Goal: Transaction & Acquisition: Purchase product/service

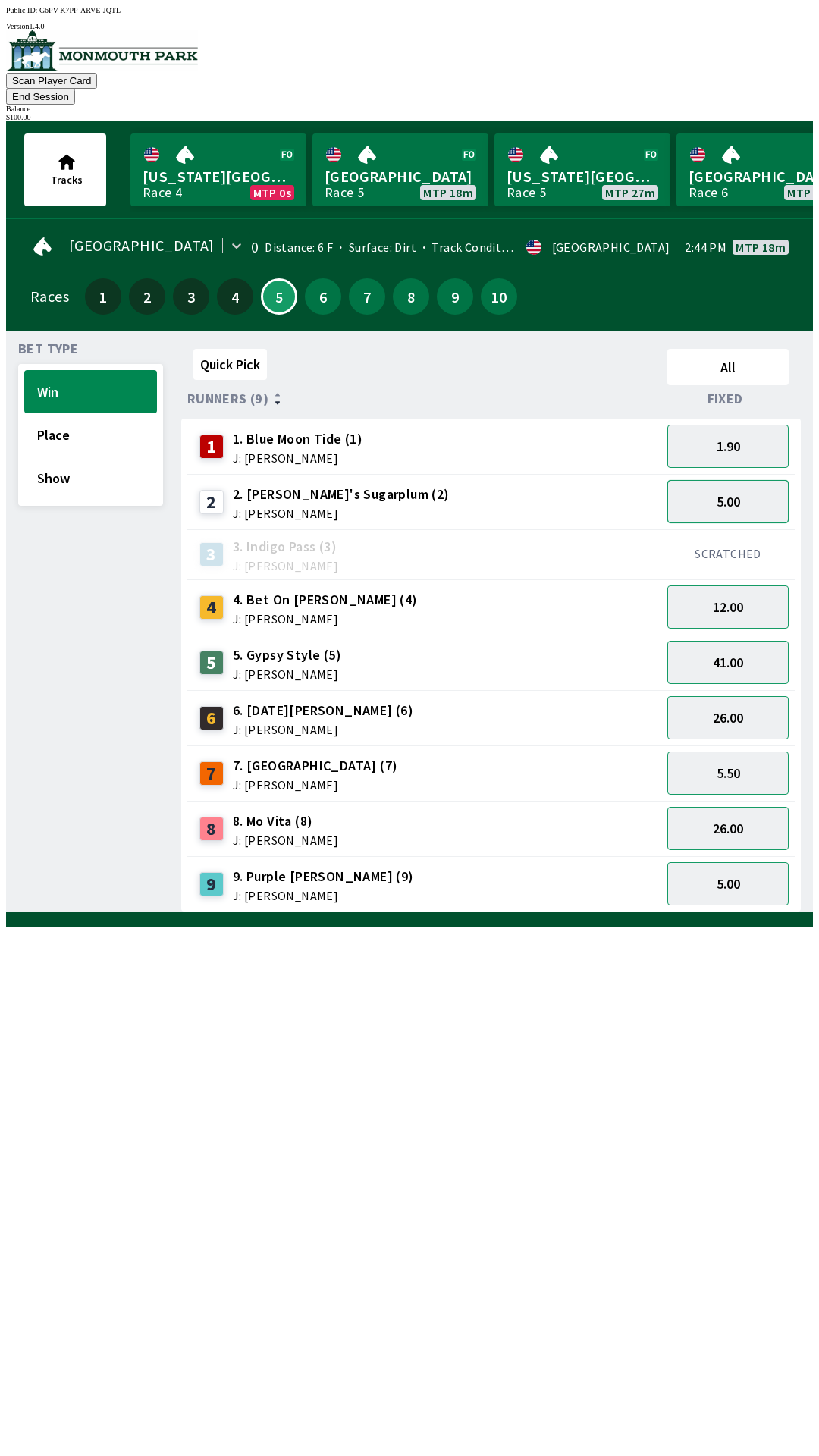
click at [733, 480] on button "5.00" at bounding box center [727, 501] width 121 height 43
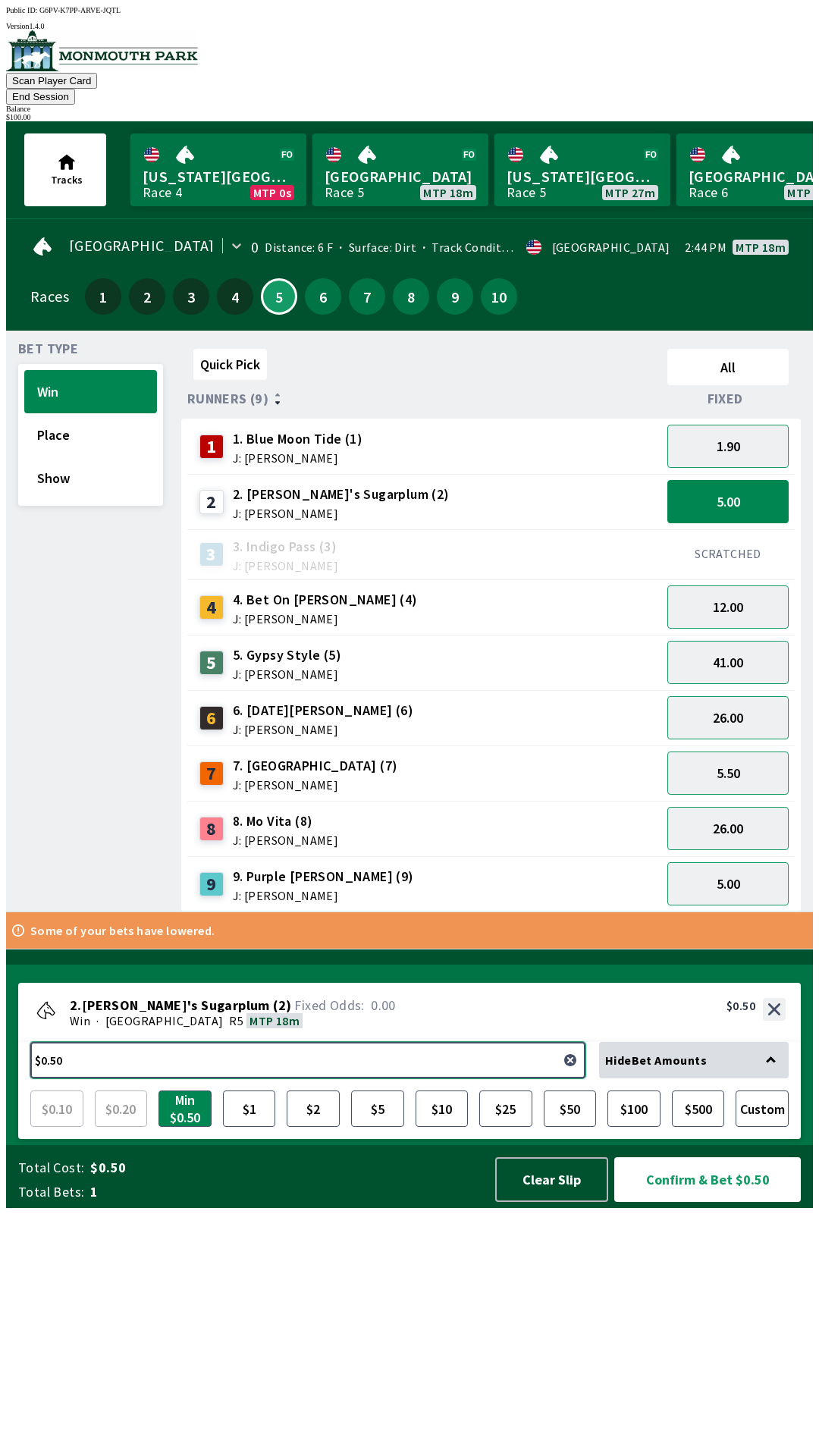
click at [279, 1079] on button "$0.50" at bounding box center [307, 1059] width 555 height 36
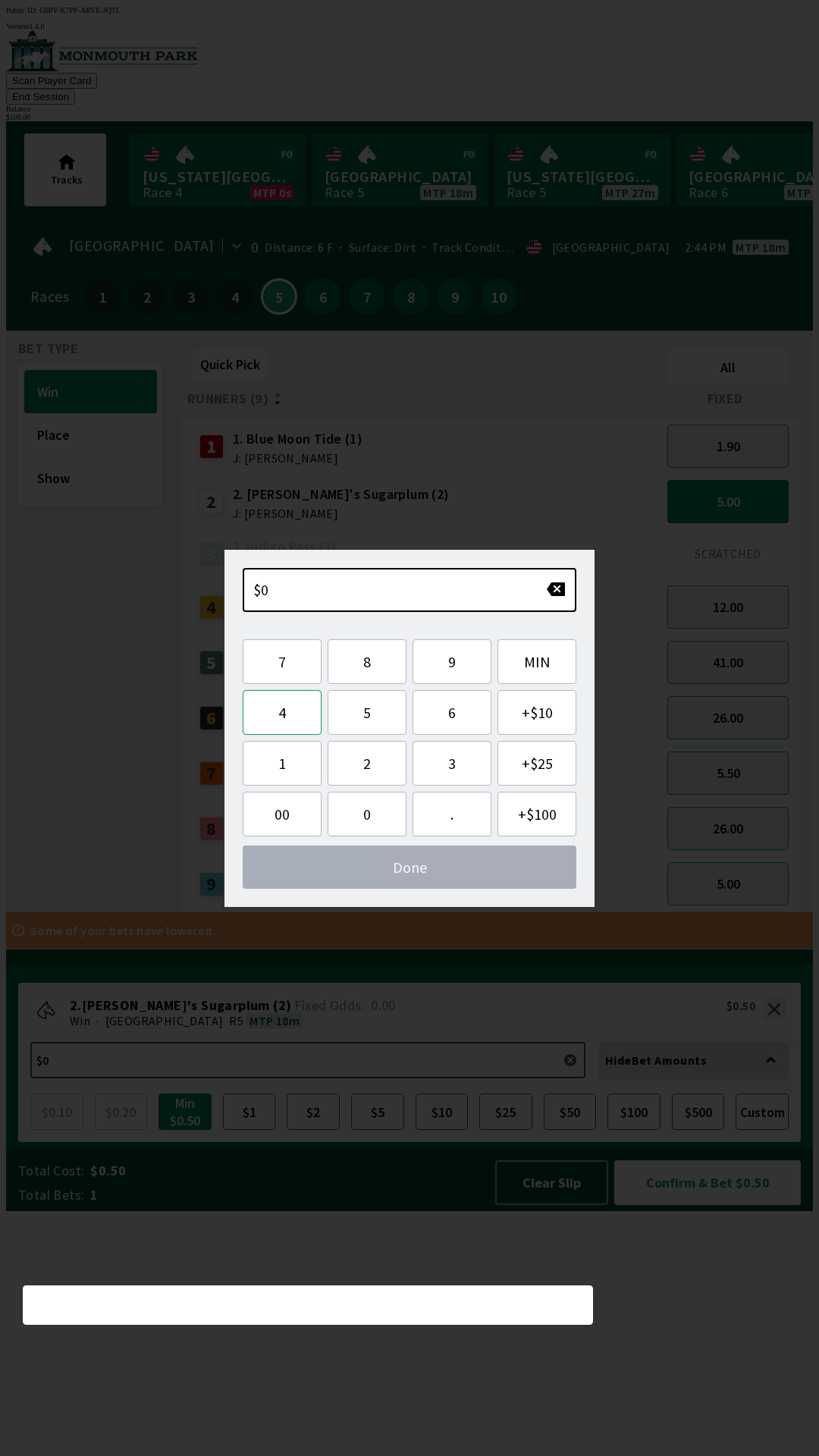
click at [286, 715] on button "4" at bounding box center [282, 712] width 79 height 45
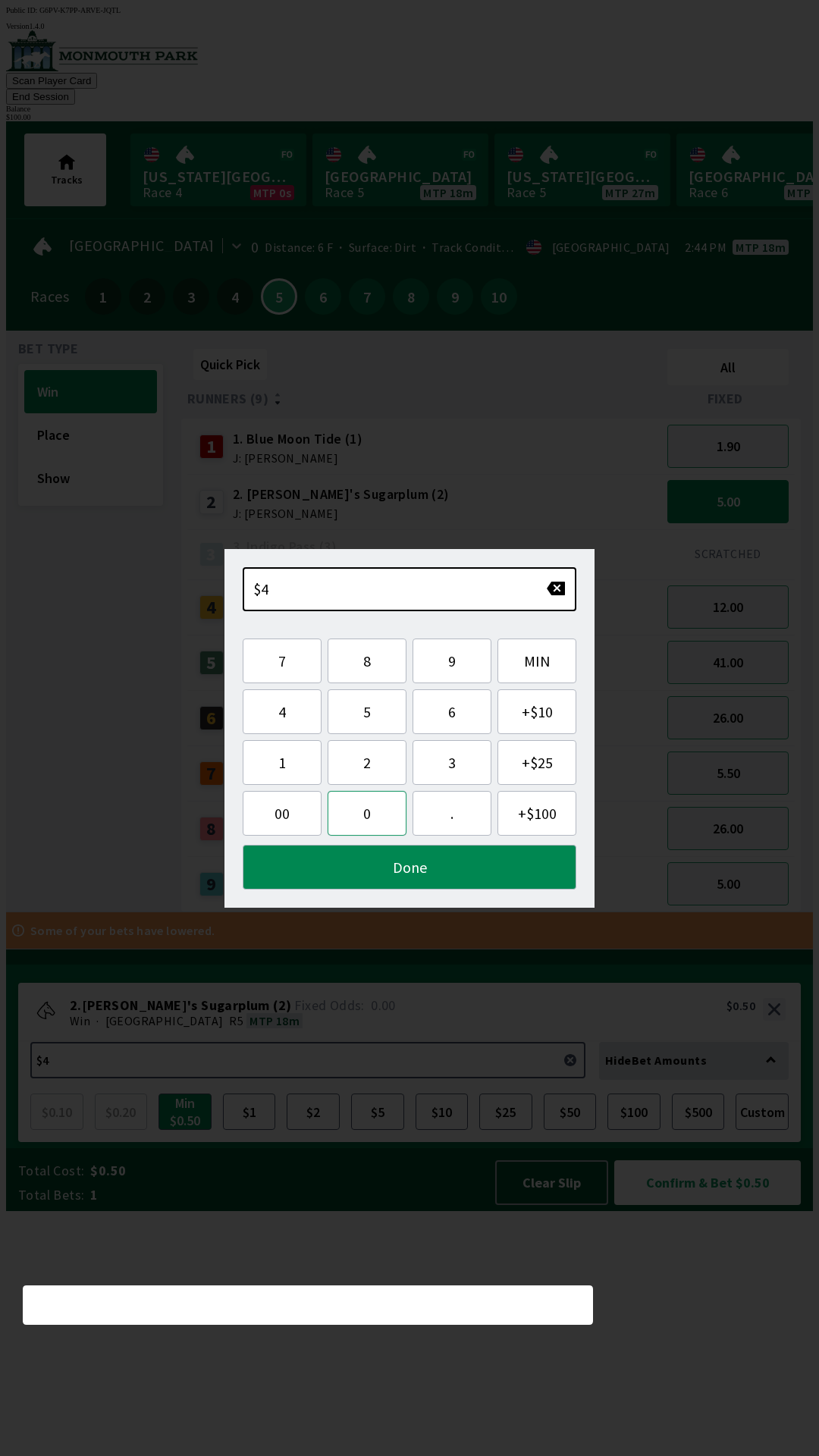
click at [367, 813] on button "0" at bounding box center [367, 813] width 79 height 45
click at [423, 870] on button "Done" at bounding box center [410, 867] width 334 height 45
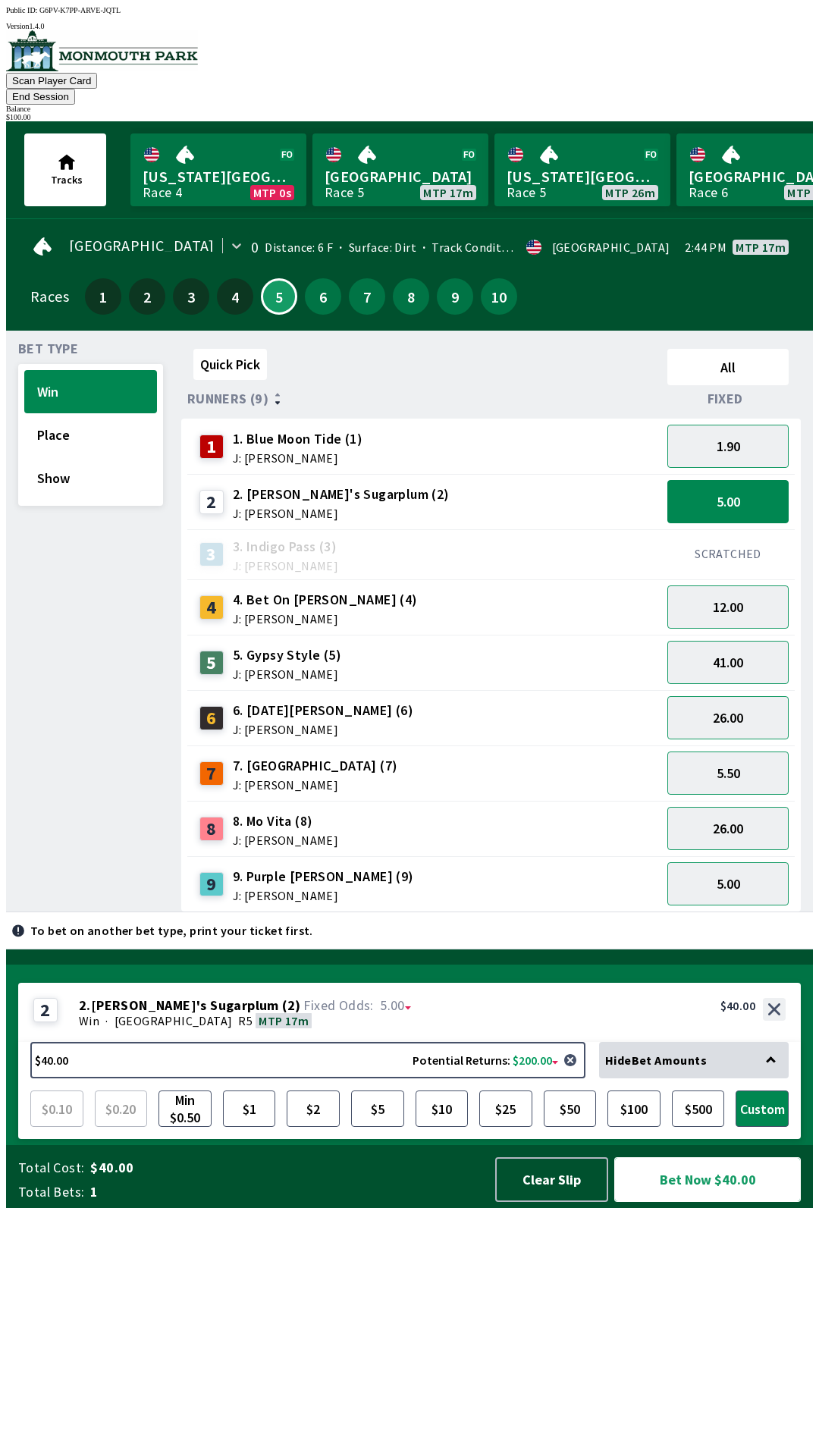
click at [686, 1202] on button "Bet Now $40.00" at bounding box center [707, 1179] width 186 height 45
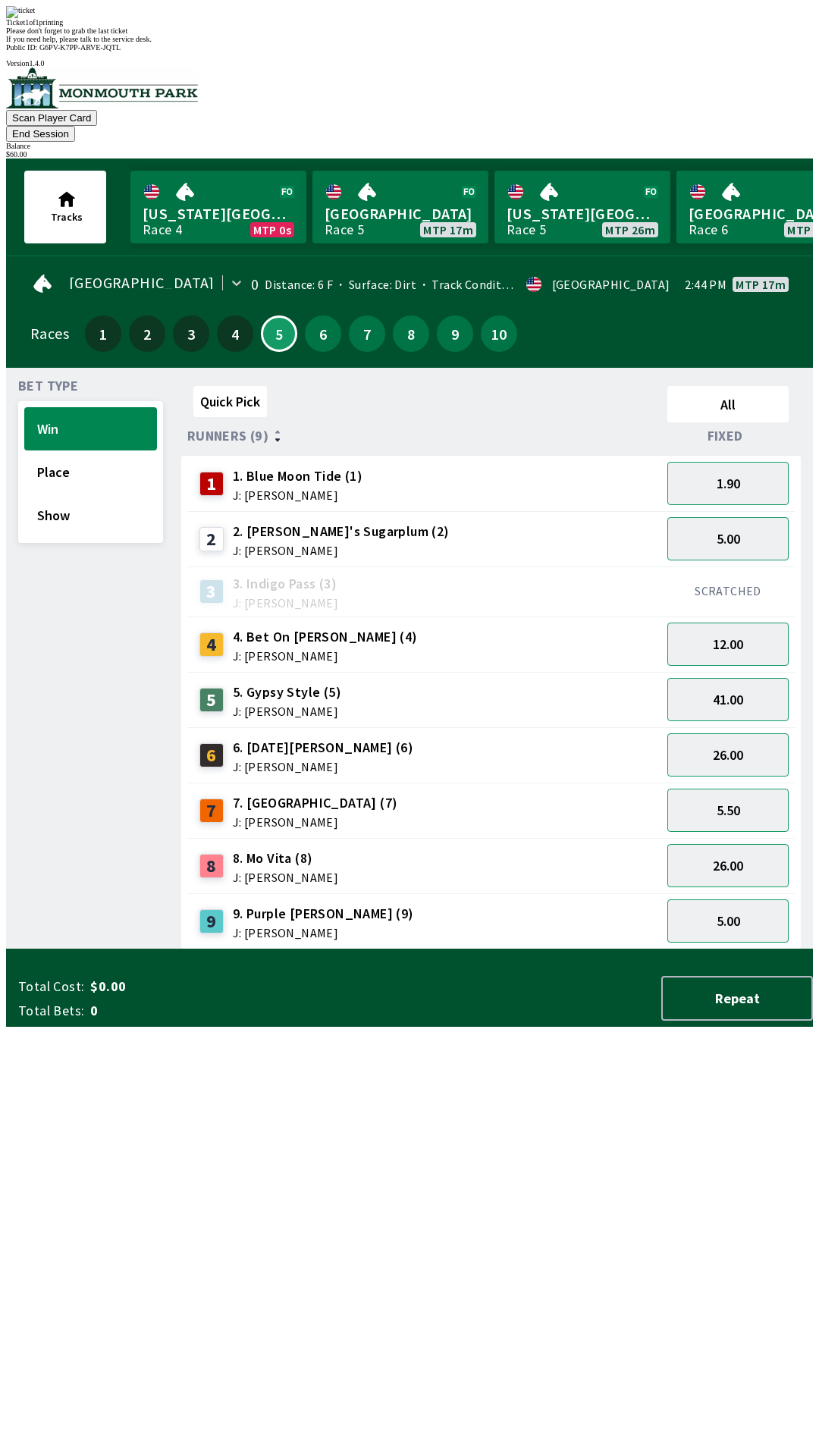
click at [603, 950] on div "Quick Pick All Runners (9) Fixed 1 1. Blue Moon Tide (1) J: [PERSON_NAME] 1.90 …" at bounding box center [497, 664] width 632 height 570
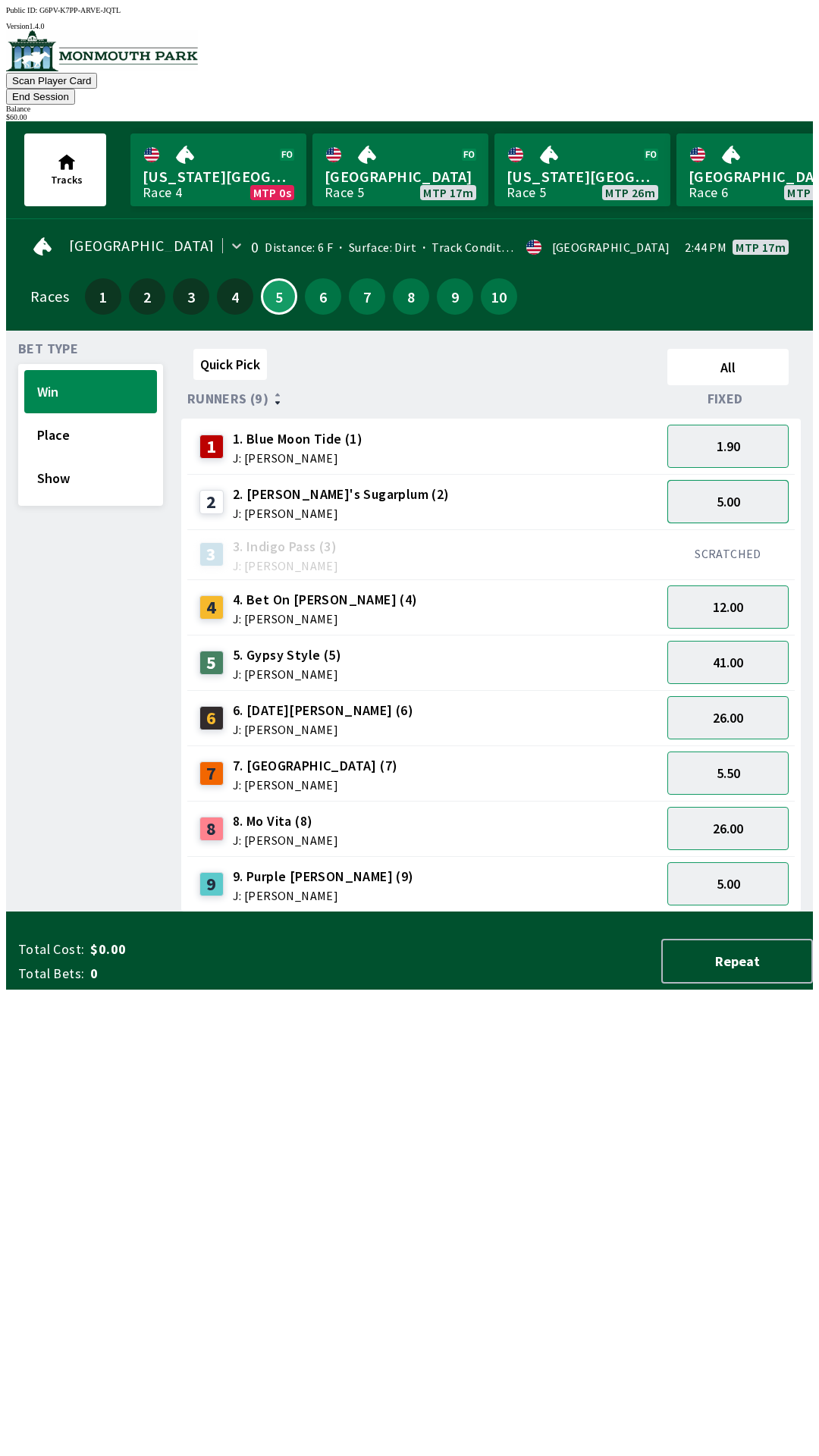
click at [746, 485] on button "5.00" at bounding box center [727, 501] width 121 height 43
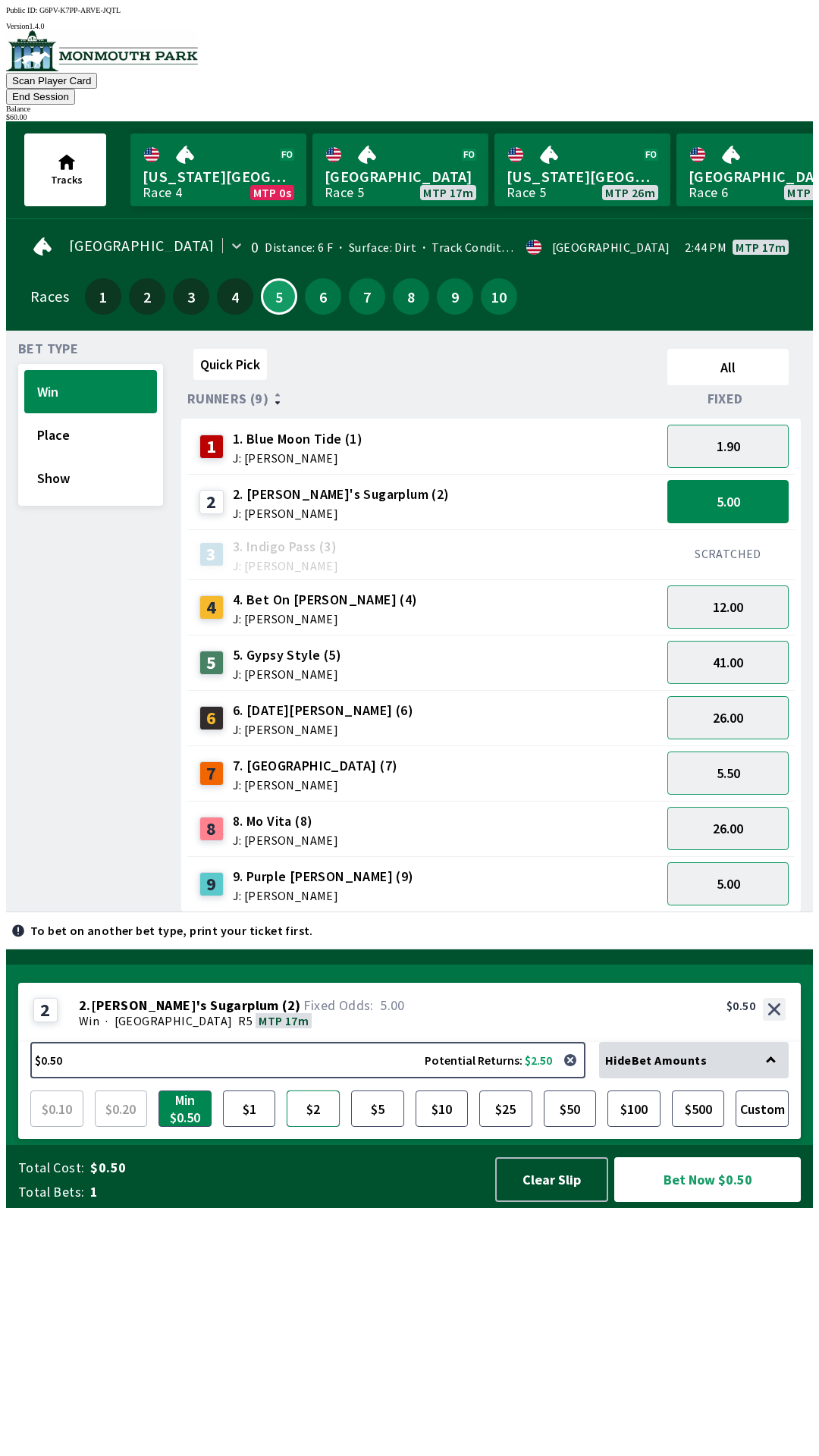
click at [312, 1127] on button "$2" at bounding box center [313, 1108] width 53 height 36
click at [709, 1202] on button "Bet Now $2.00" at bounding box center [707, 1179] width 186 height 45
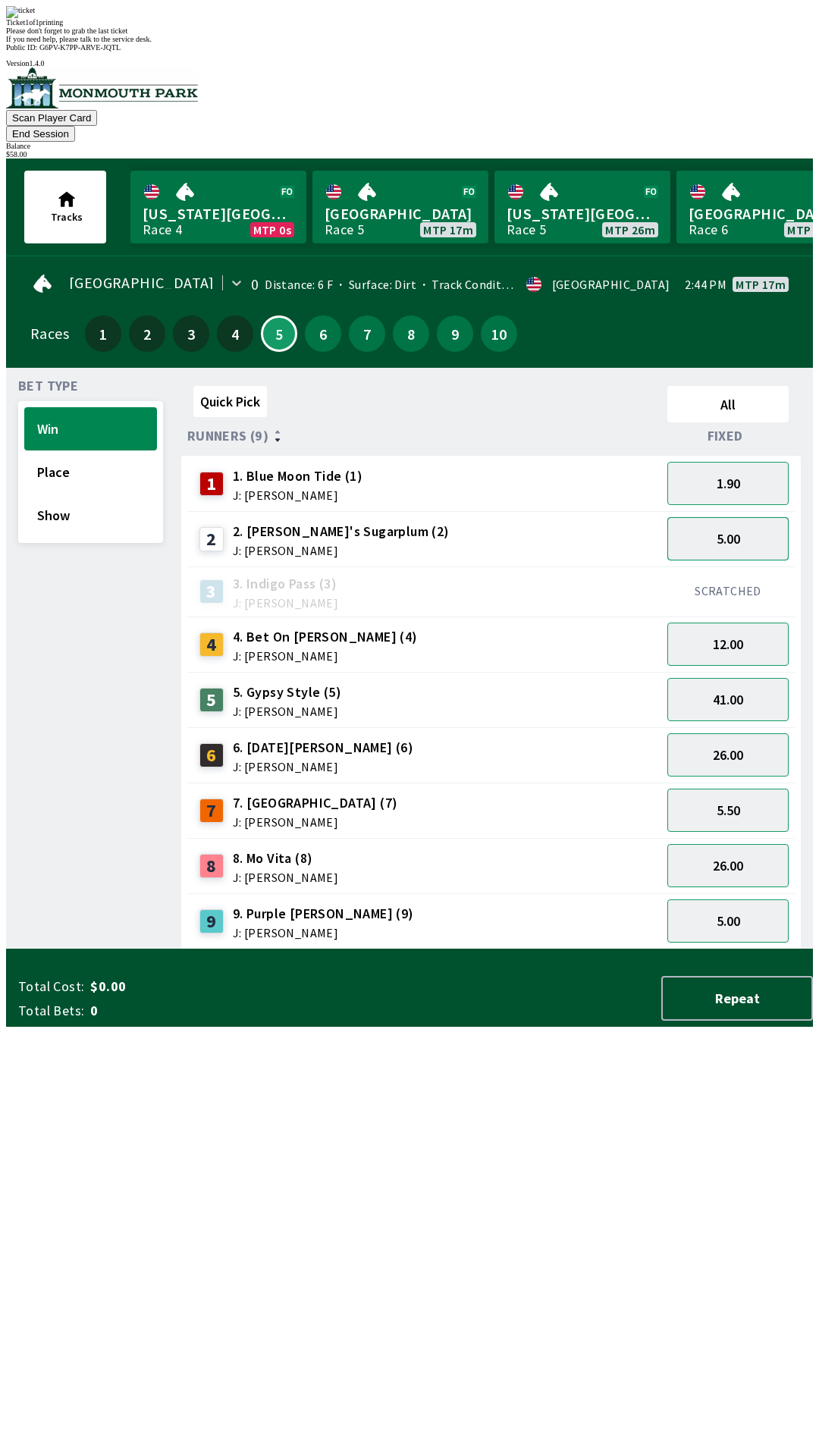
click at [731, 517] on button "5.00" at bounding box center [727, 538] width 121 height 43
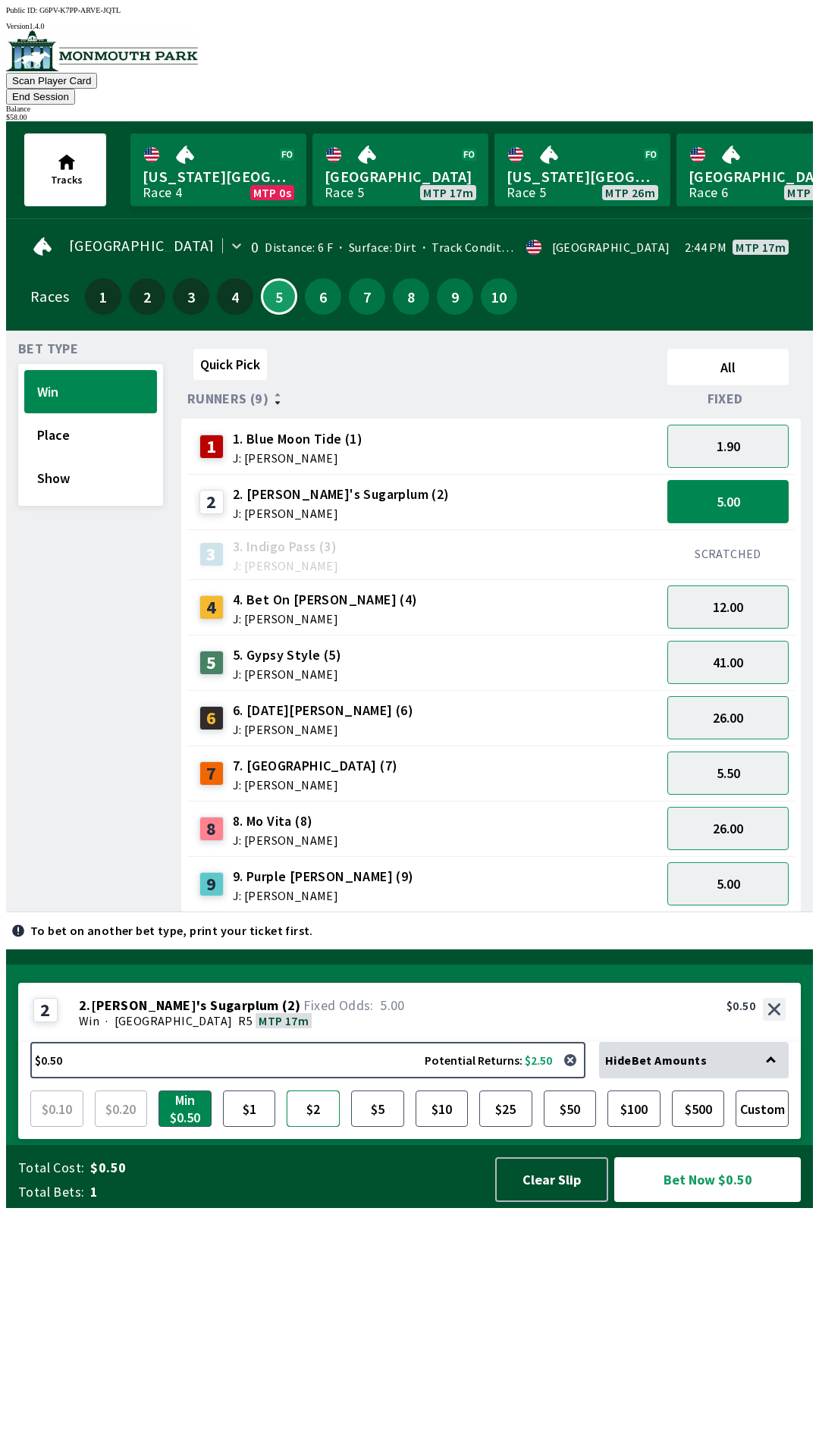
click at [313, 1127] on button "$2" at bounding box center [313, 1108] width 53 height 36
click at [706, 1202] on button "Bet Now $2.00" at bounding box center [707, 1179] width 186 height 45
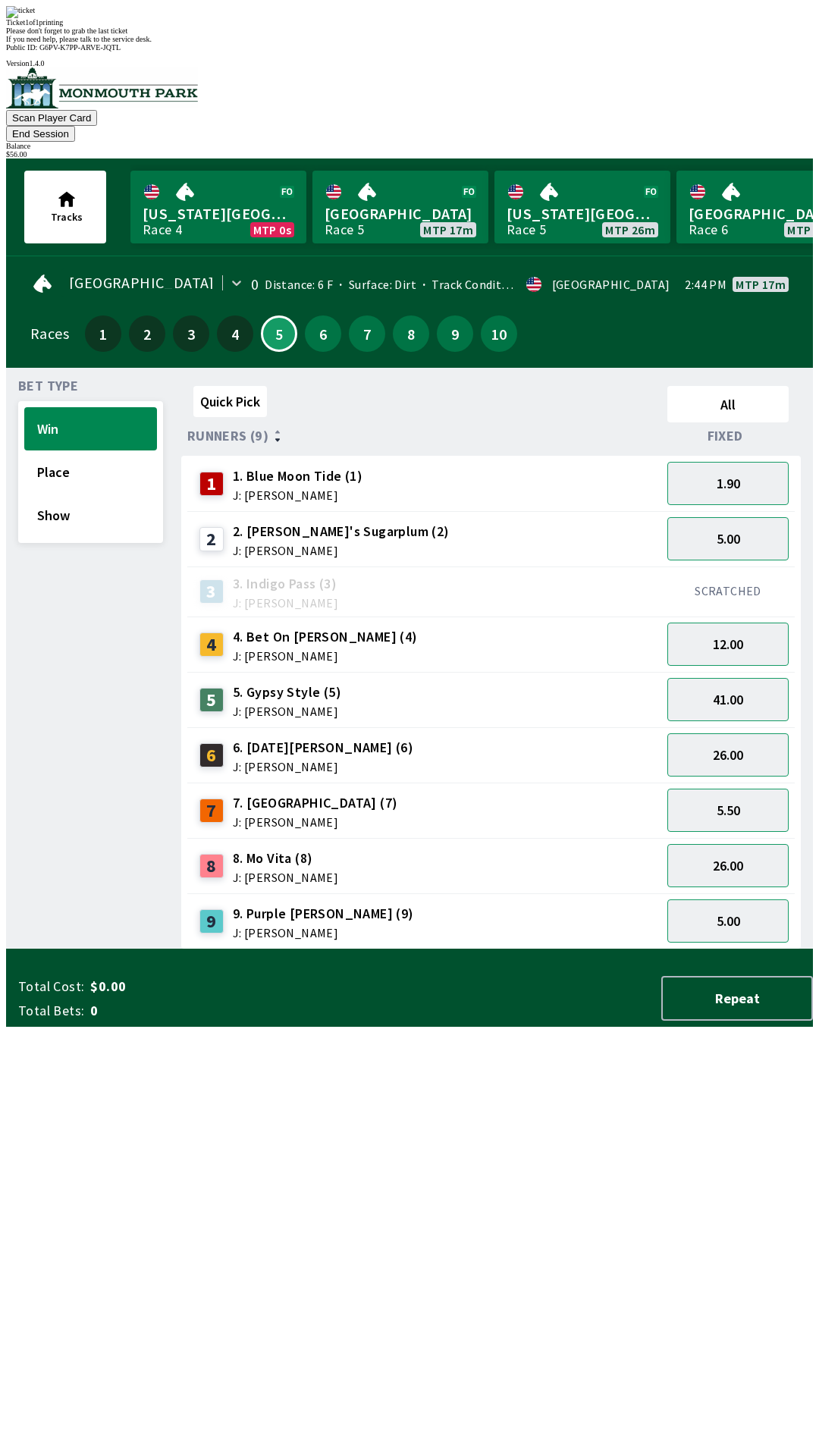
click at [442, 950] on div "Quick Pick All Runners (9) Fixed 1 1. Blue Moon Tide (1) J: [PERSON_NAME] 1.90 …" at bounding box center [497, 664] width 632 height 570
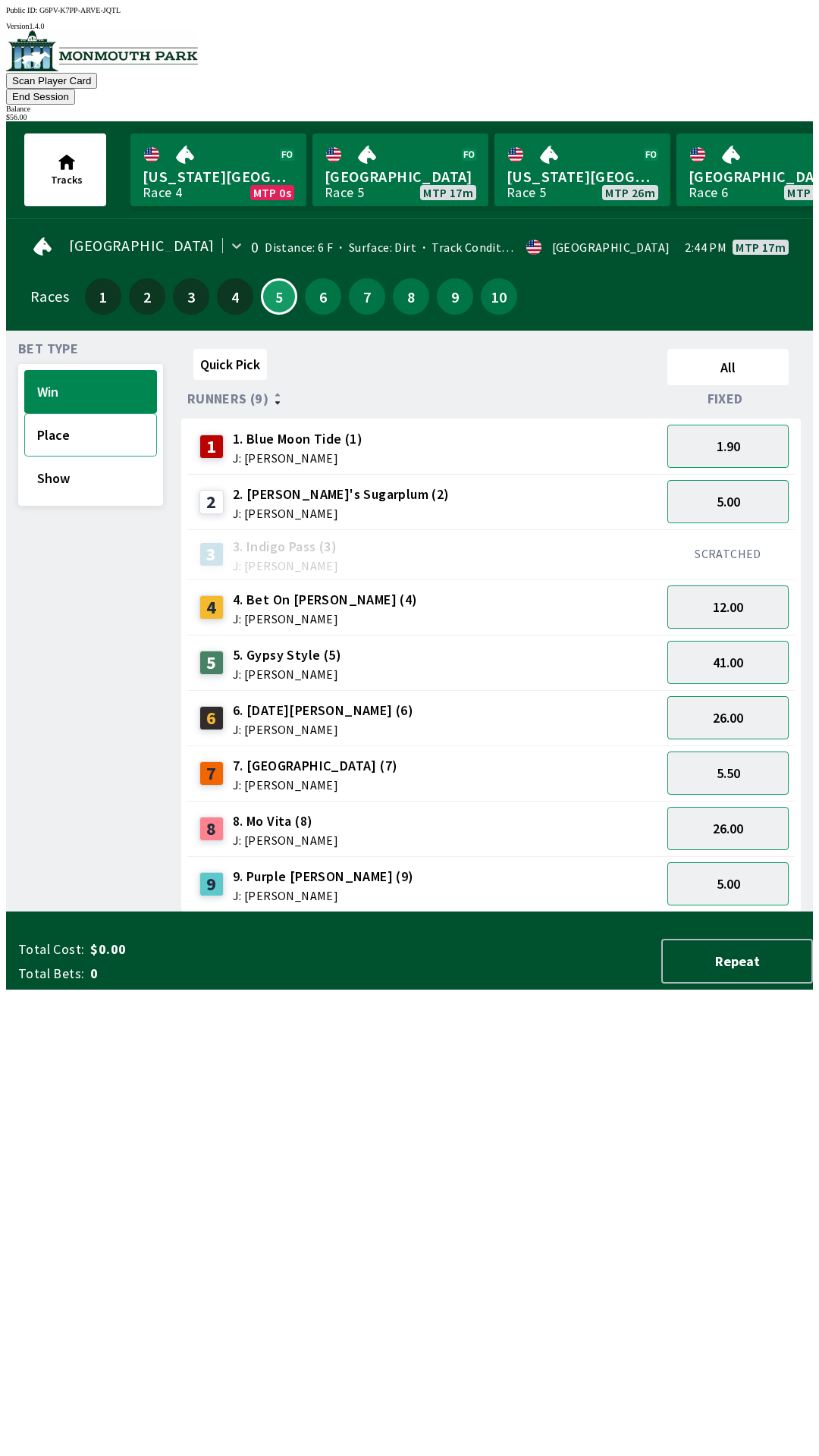
click at [75, 413] on button "Place" at bounding box center [90, 435] width 133 height 43
click at [734, 482] on button "2.35" at bounding box center [727, 501] width 121 height 43
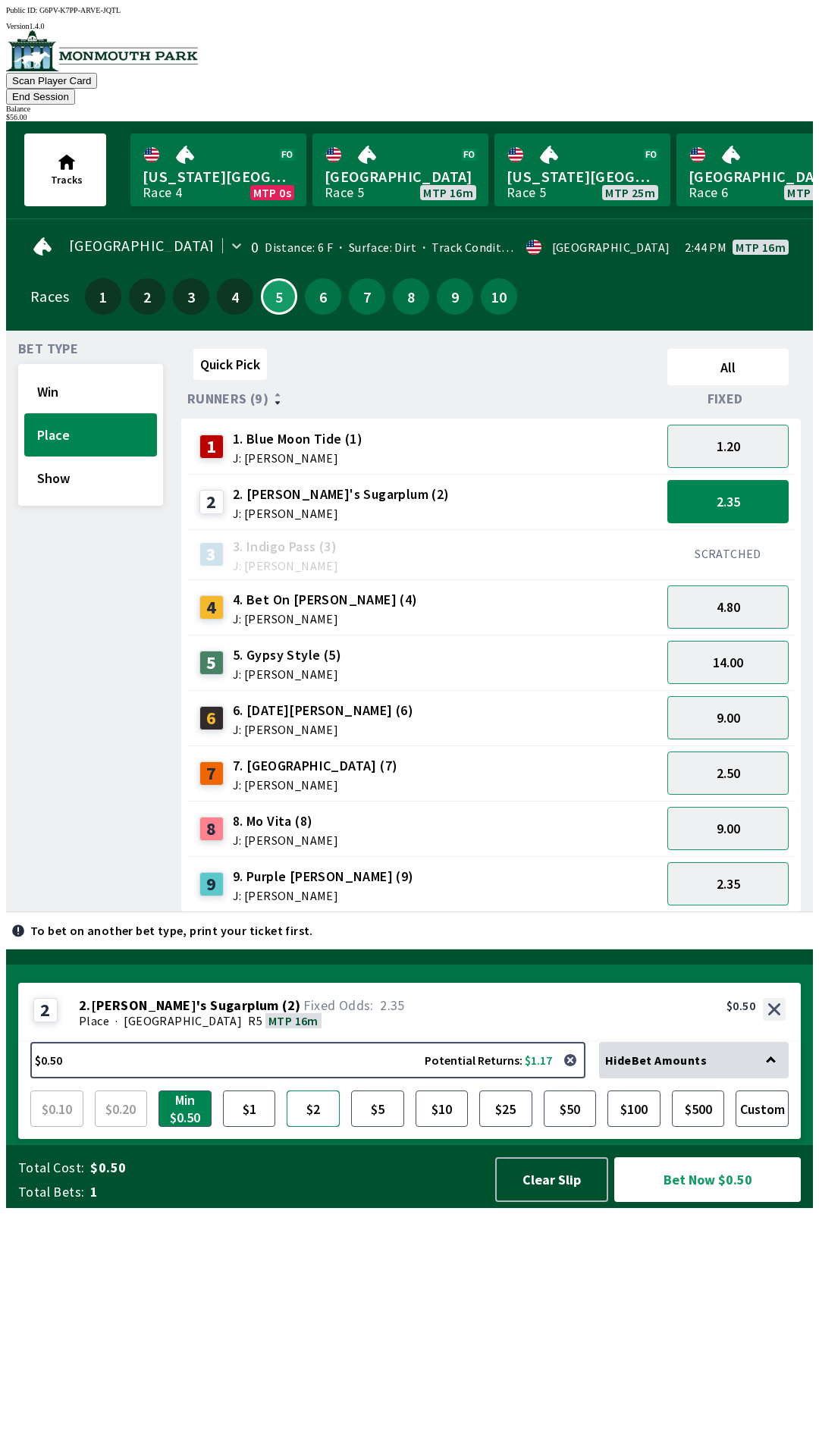
click at [315, 1127] on button "$2" at bounding box center [313, 1108] width 53 height 36
click at [689, 1202] on button "Bet Now $2.00" at bounding box center [707, 1179] width 186 height 45
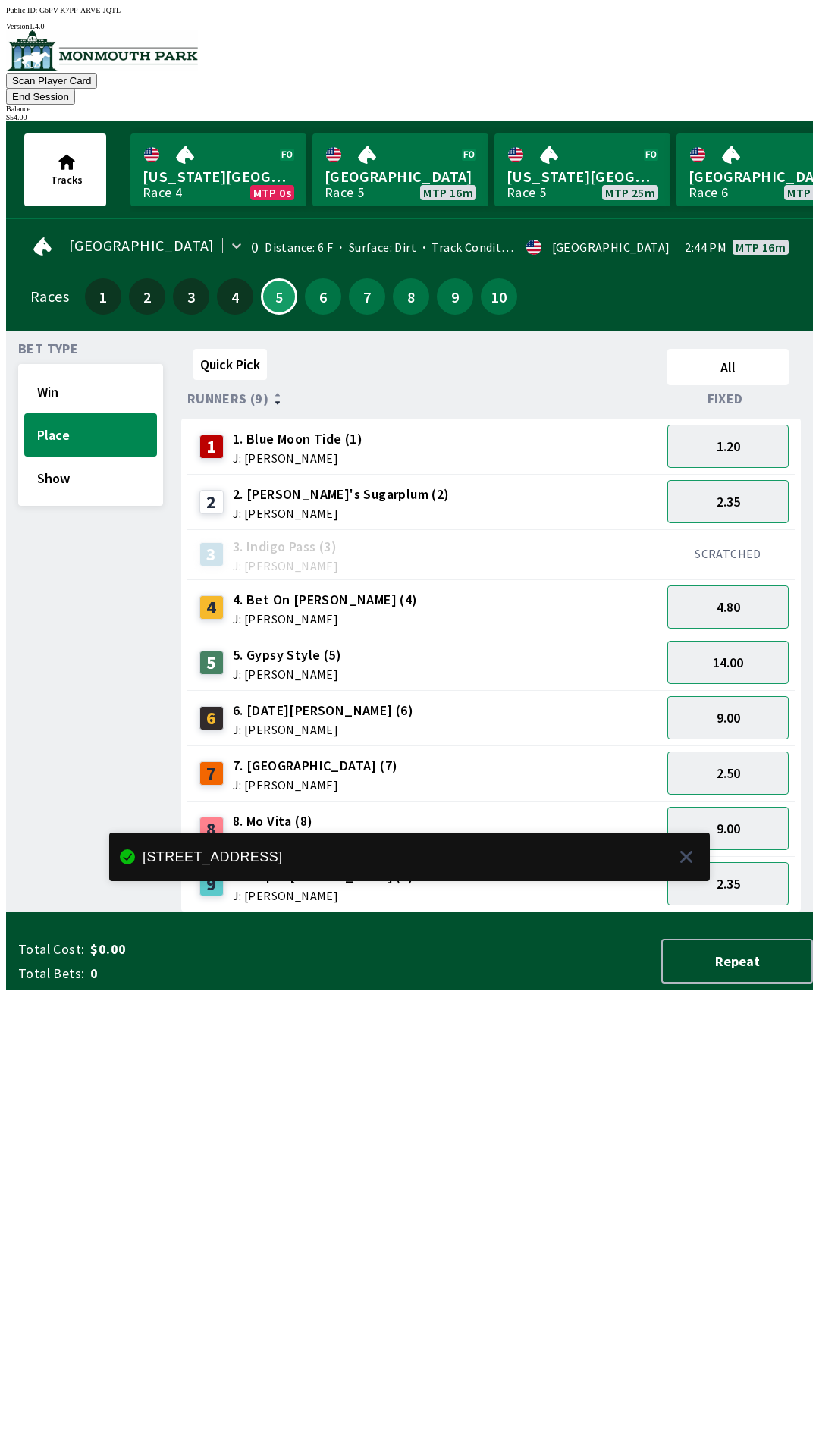
click at [536, 913] on div "Quick Pick All Runners (9) Fixed 1 1. Blue Moon Tide (1) J: [PERSON_NAME] 1.20 …" at bounding box center [497, 627] width 632 height 570
click at [738, 480] on button "2.35" at bounding box center [727, 501] width 121 height 43
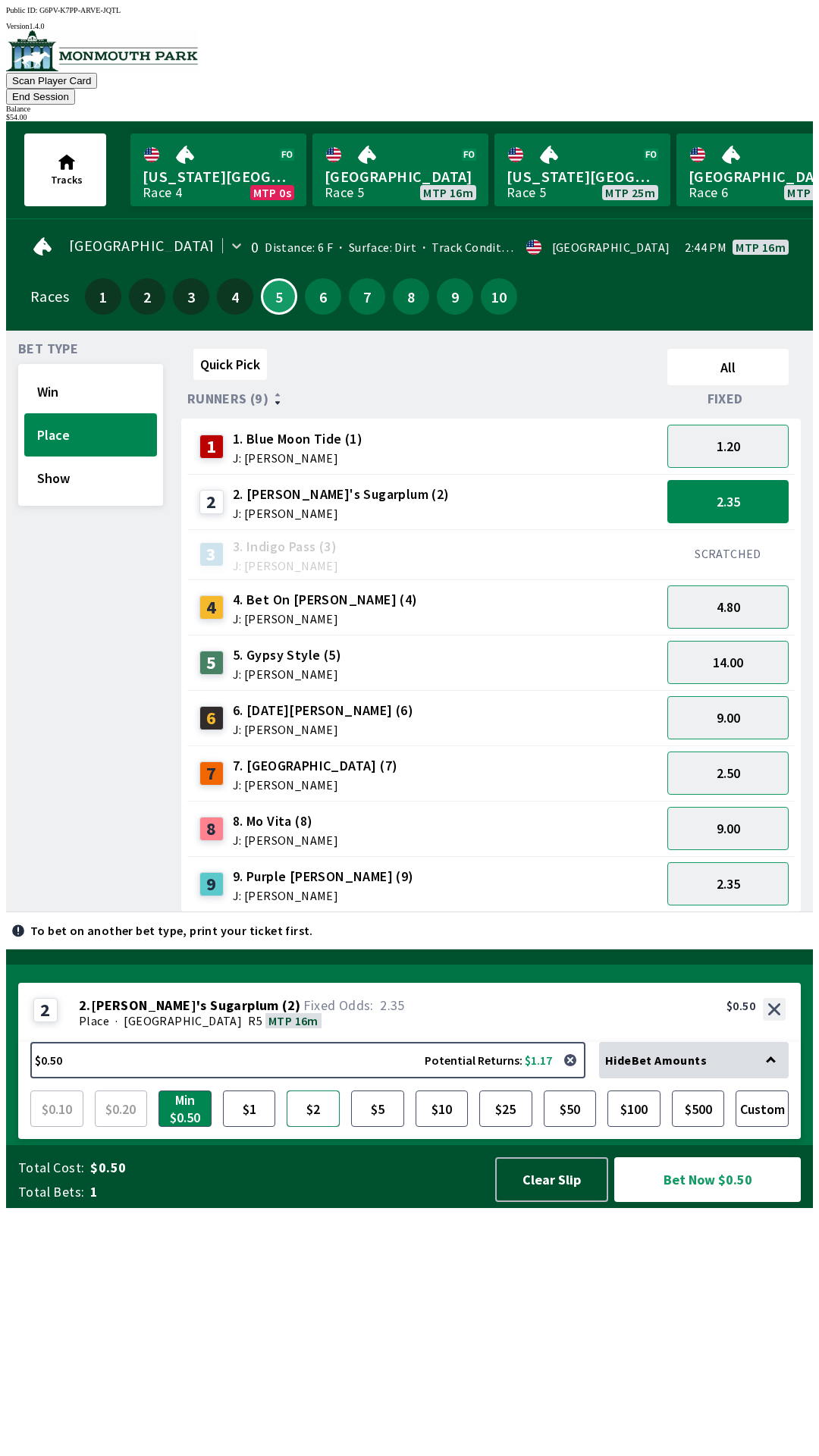
click at [316, 1127] on button "$2" at bounding box center [313, 1108] width 53 height 36
click at [677, 1202] on button "Bet Now $2.00" at bounding box center [707, 1179] width 186 height 45
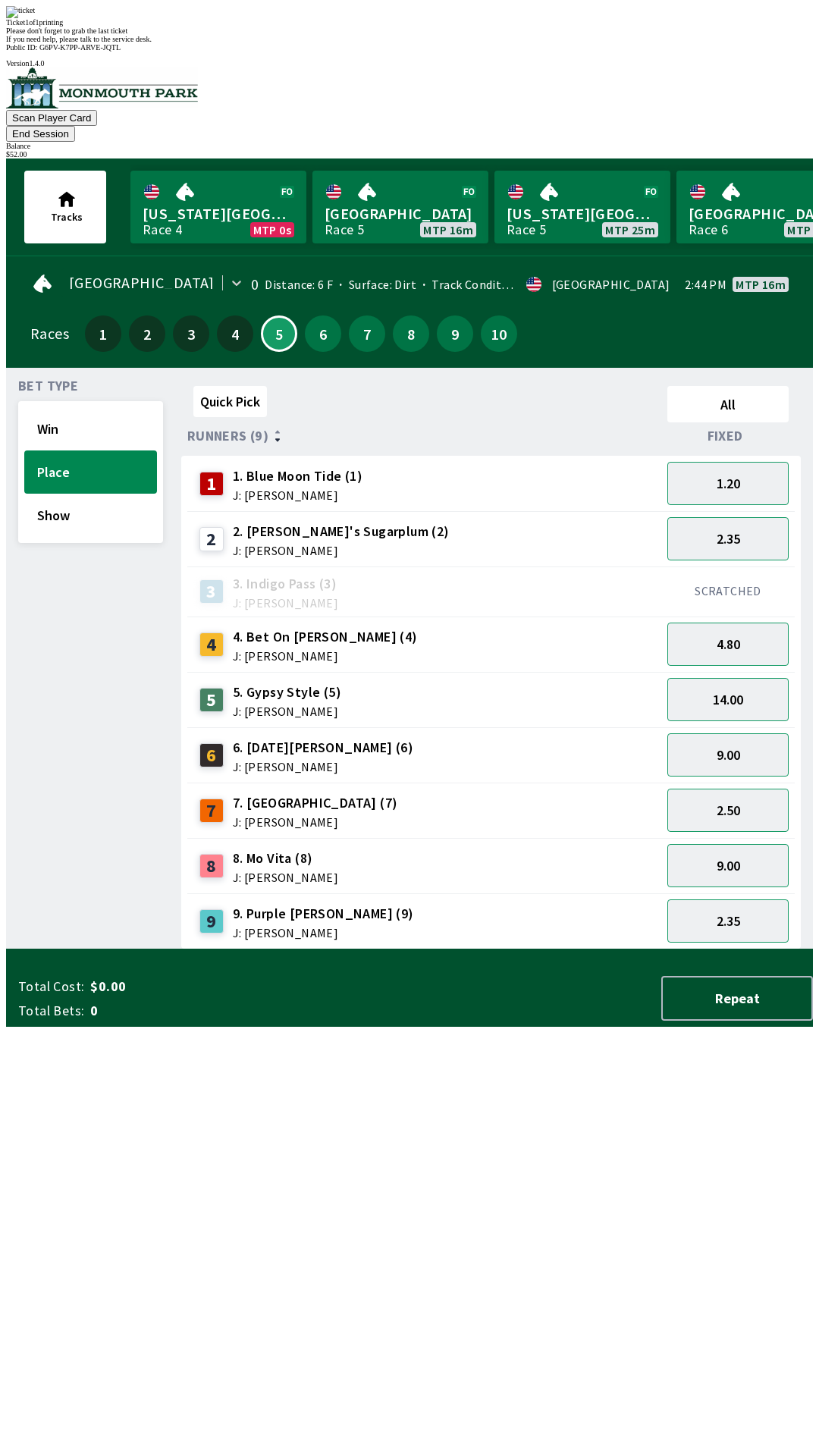
click at [458, 950] on div "Quick Pick All Runners (9) Fixed 1 1. Blue Moon Tide (1) J: [PERSON_NAME] 1.20 …" at bounding box center [497, 664] width 632 height 570
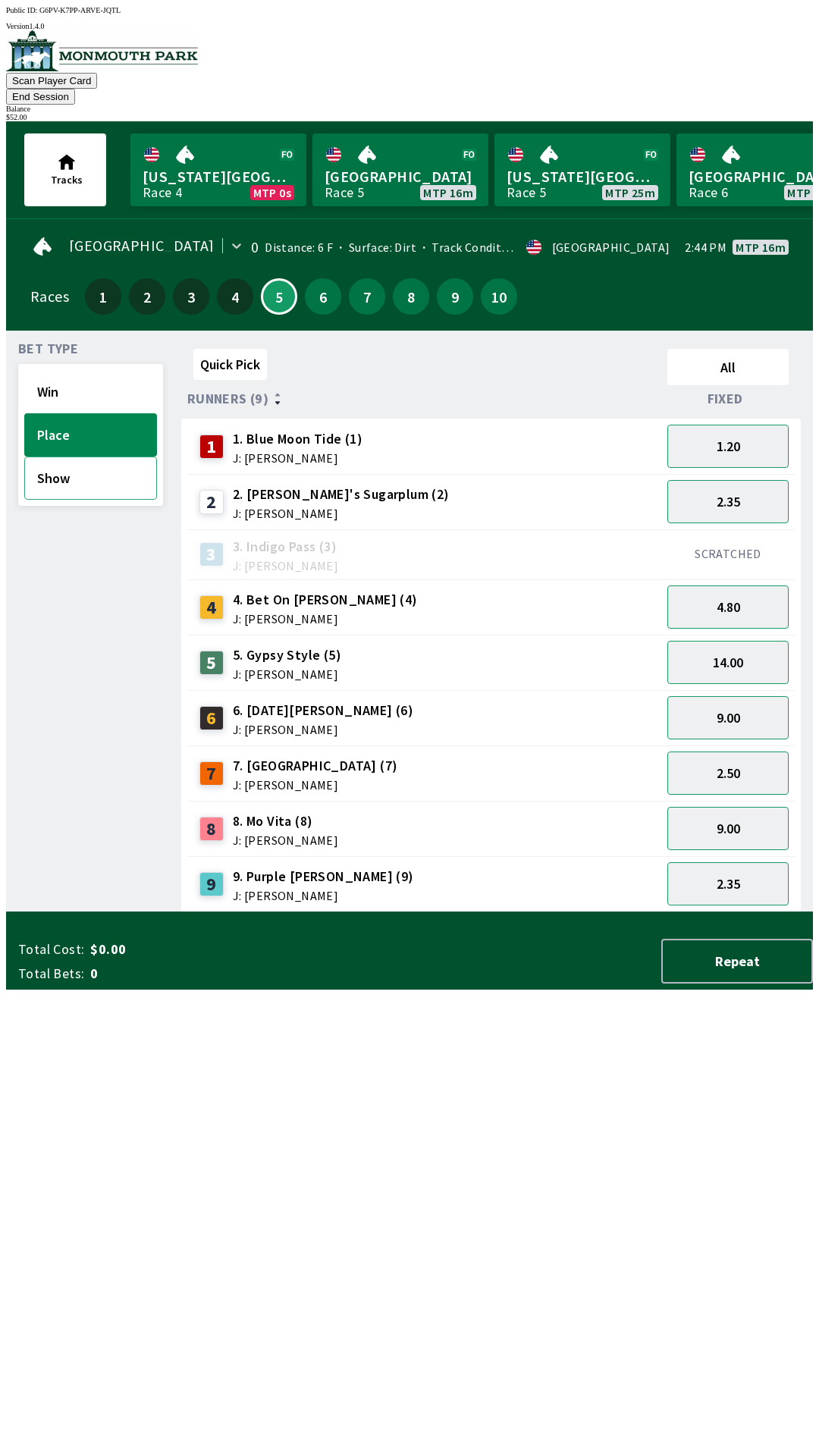
click at [78, 461] on button "Show" at bounding box center [90, 478] width 133 height 43
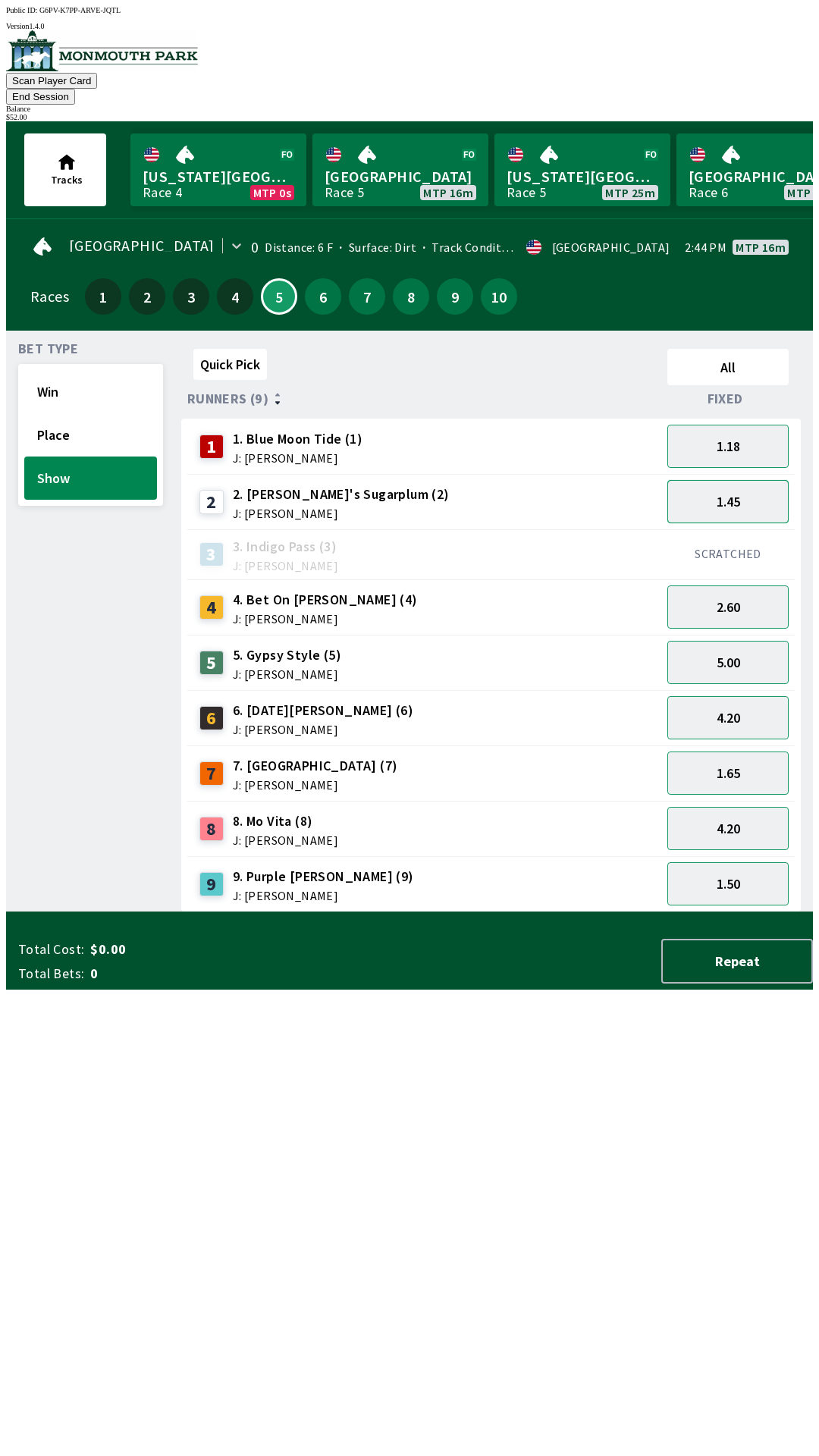
click at [750, 480] on button "1.45" at bounding box center [727, 501] width 121 height 43
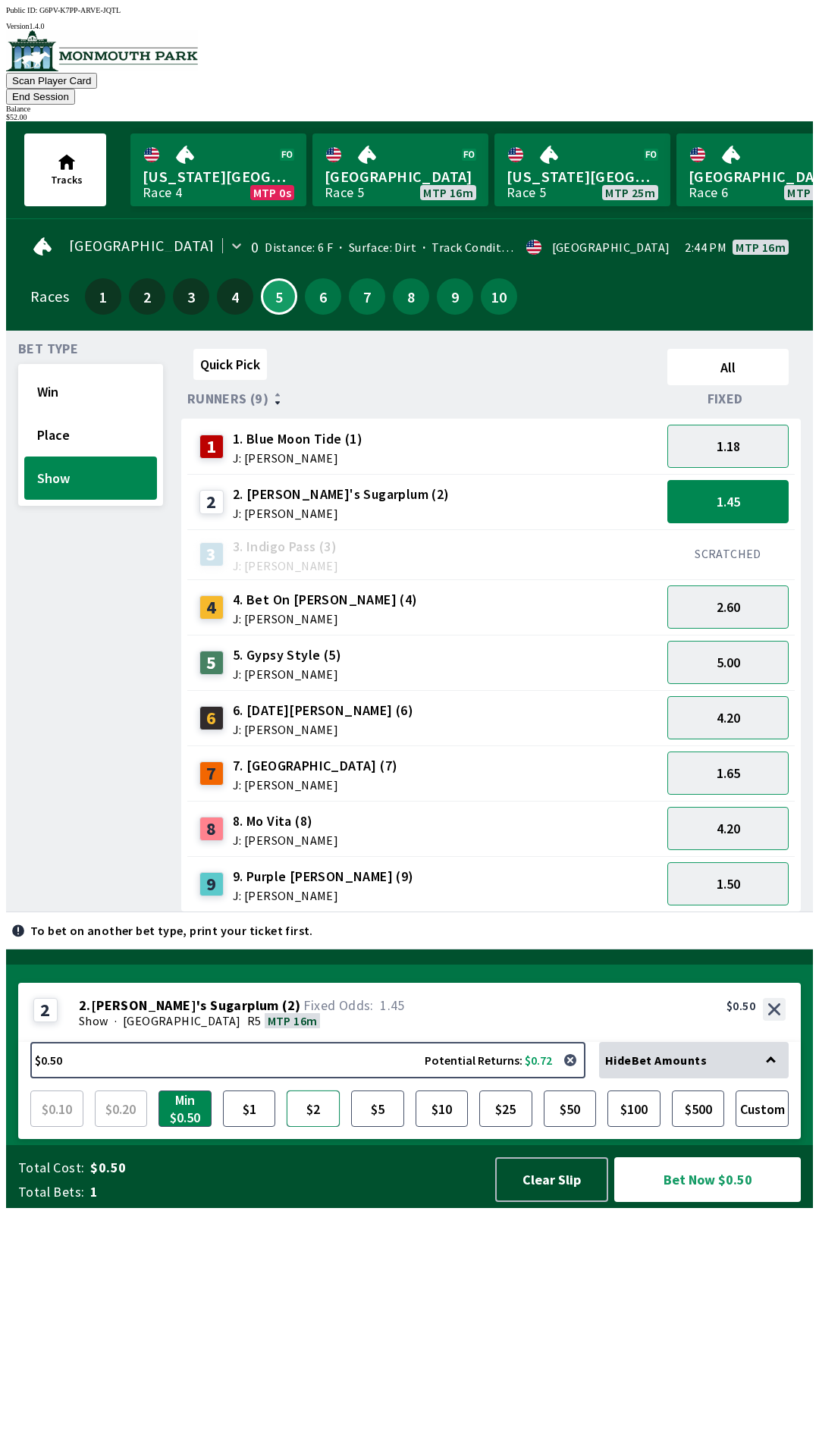
click at [314, 1127] on button "$2" at bounding box center [313, 1108] width 53 height 36
click at [709, 1202] on button "Bet Now $2.00" at bounding box center [707, 1179] width 186 height 45
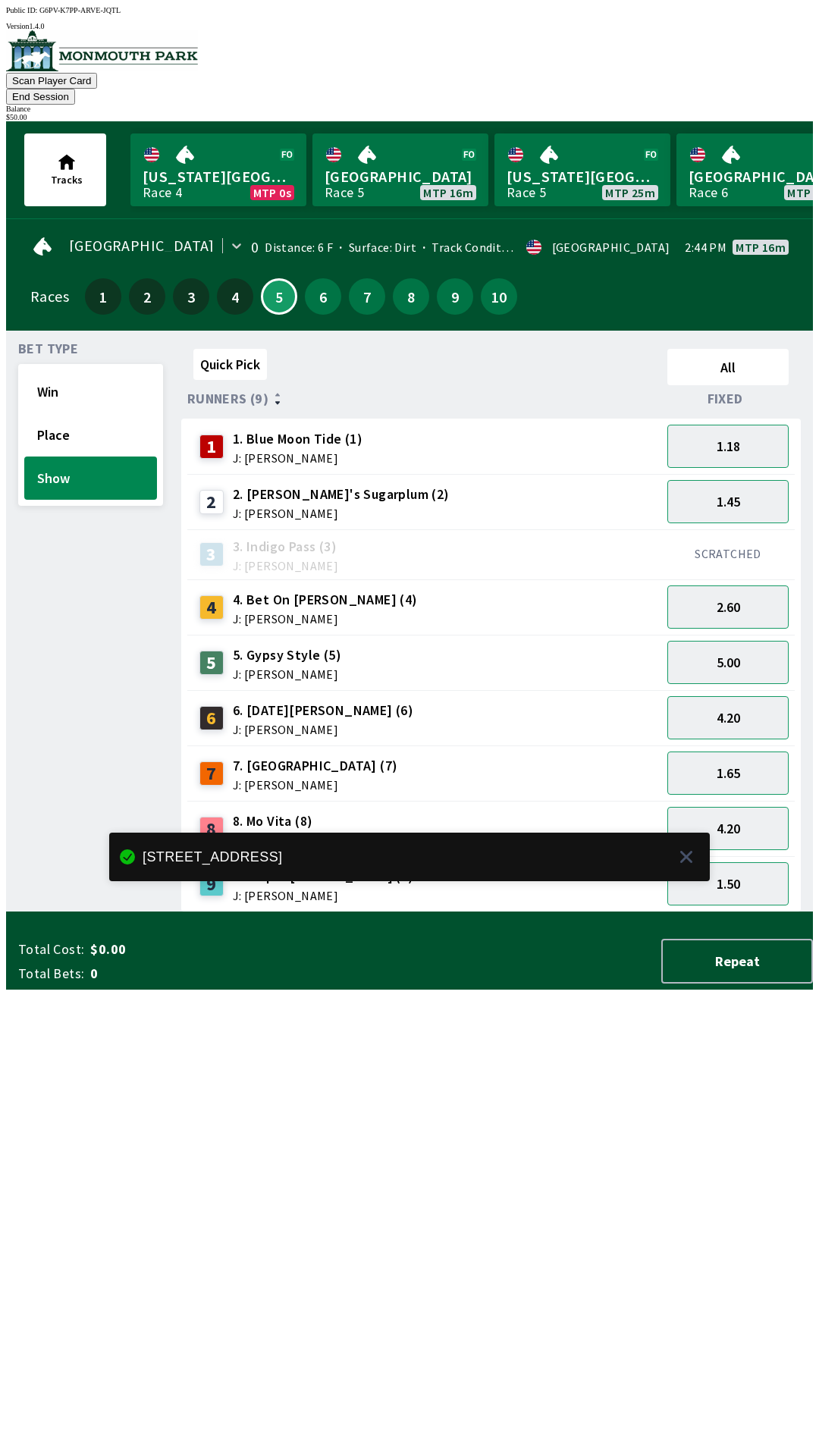
click at [404, 913] on div "Quick Pick All Runners (9) Fixed 1 1. Blue Moon Tide (1) J: [PERSON_NAME] 1.18 …" at bounding box center [497, 627] width 632 height 570
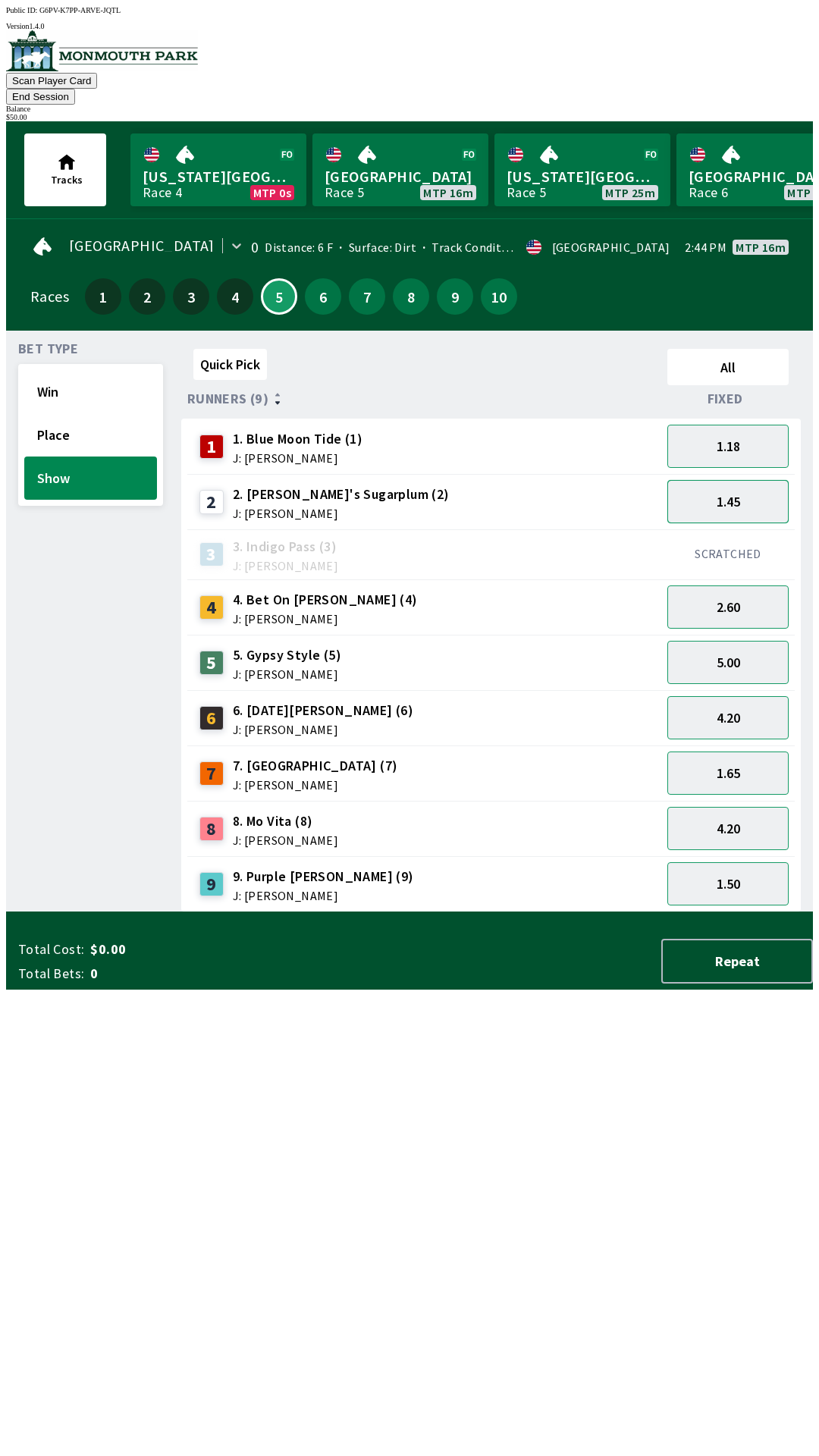
click at [745, 480] on button "1.45" at bounding box center [727, 501] width 121 height 43
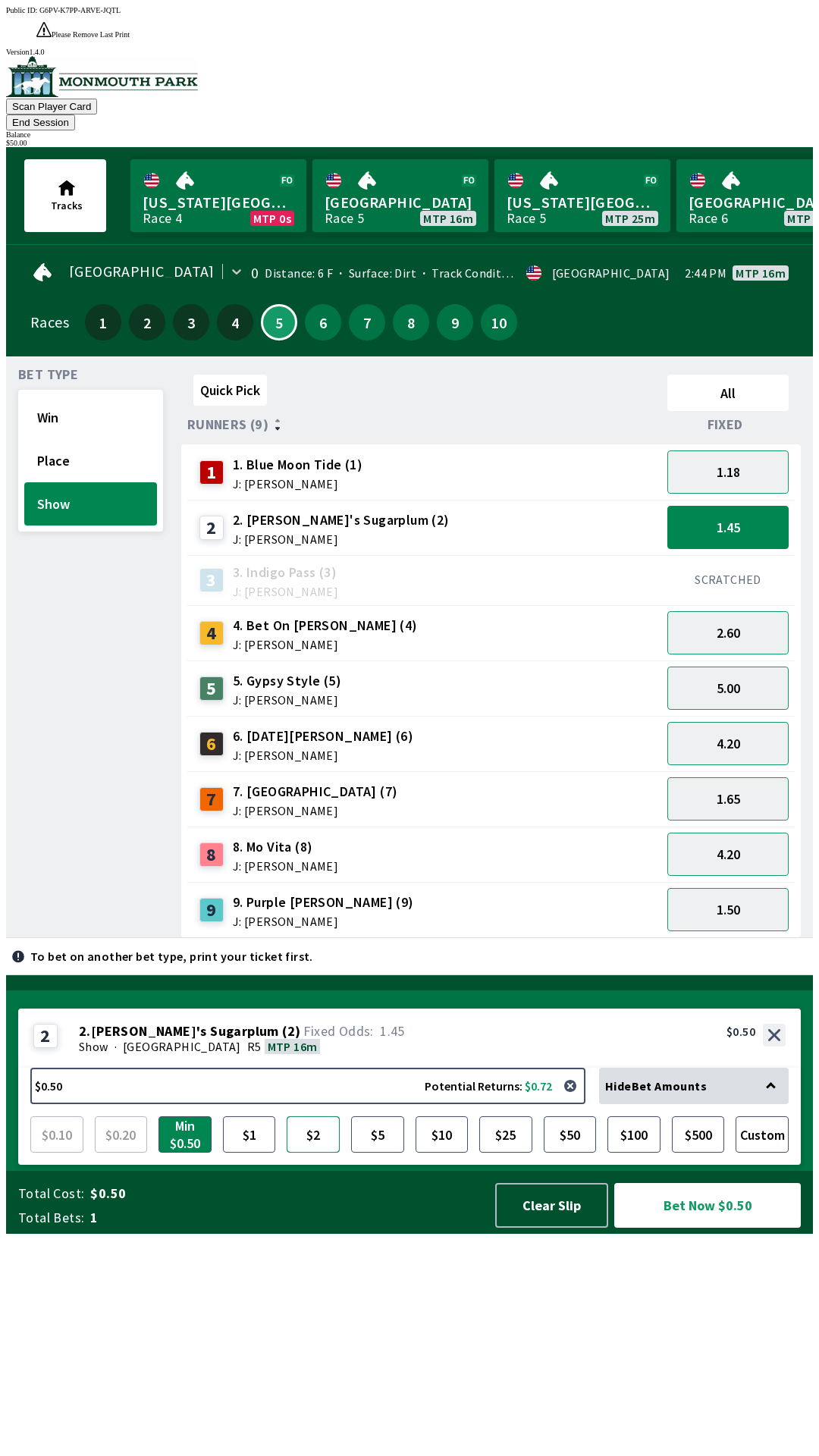
click at [320, 1153] on button "$2" at bounding box center [313, 1134] width 53 height 36
click at [692, 1228] on button "Bet Now $2.00" at bounding box center [707, 1205] width 186 height 45
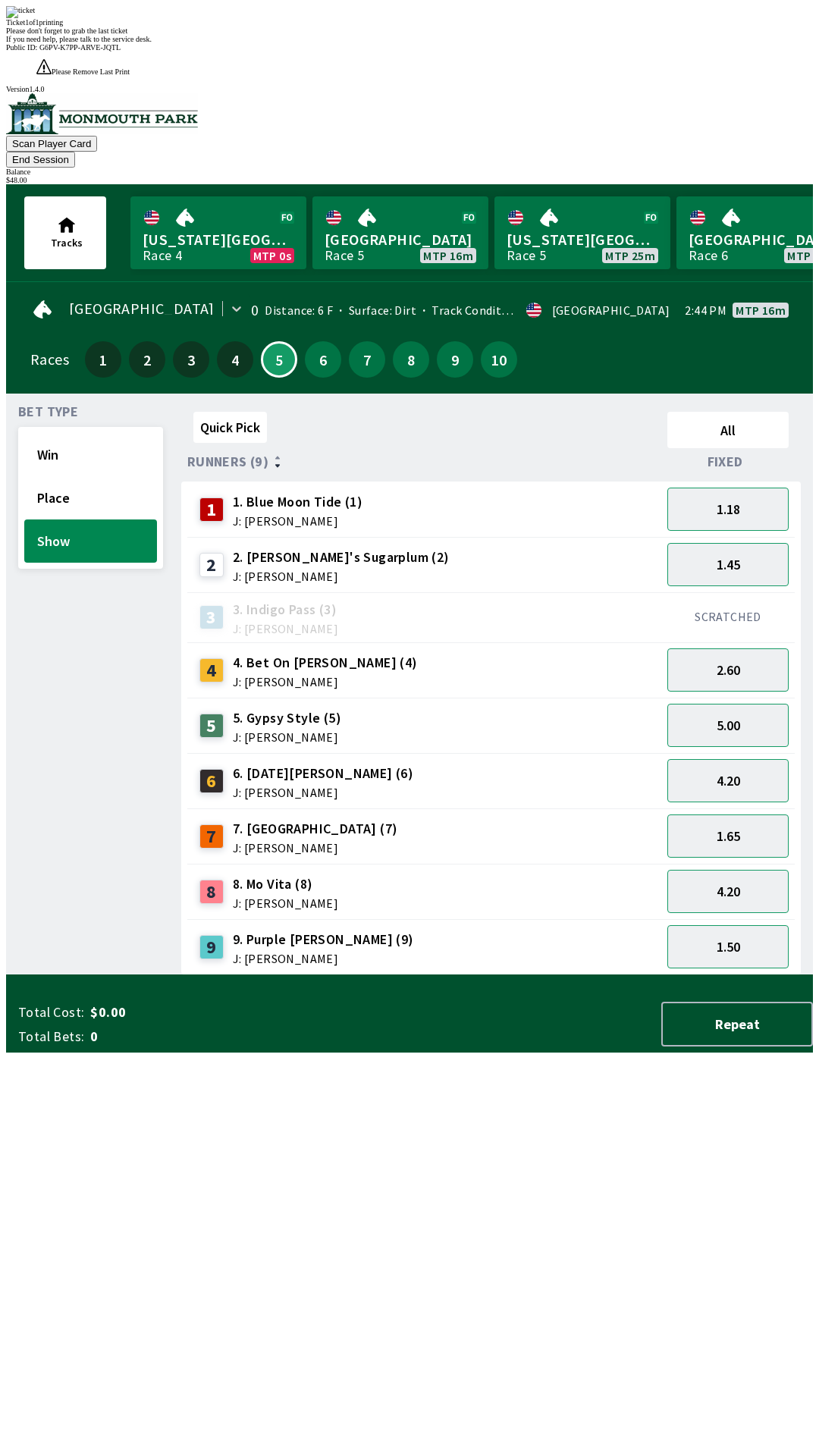
click at [416, 975] on div "Quick Pick All Runners (9) Fixed 1 1. Blue Moon Tide (1) J: [PERSON_NAME] 1.18 …" at bounding box center [497, 690] width 632 height 570
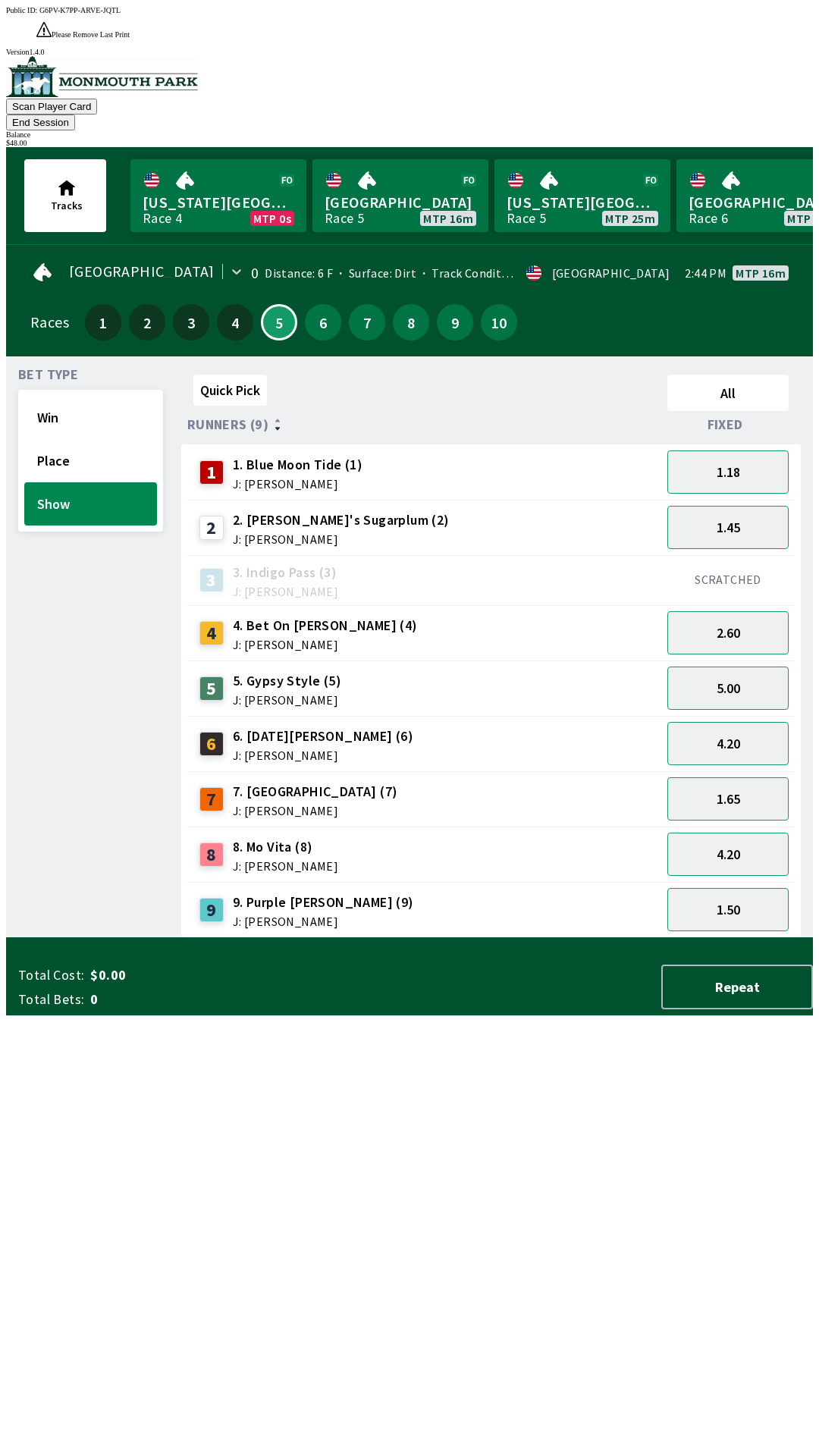
click at [75, 115] on button "End Session" at bounding box center [41, 123] width 69 height 16
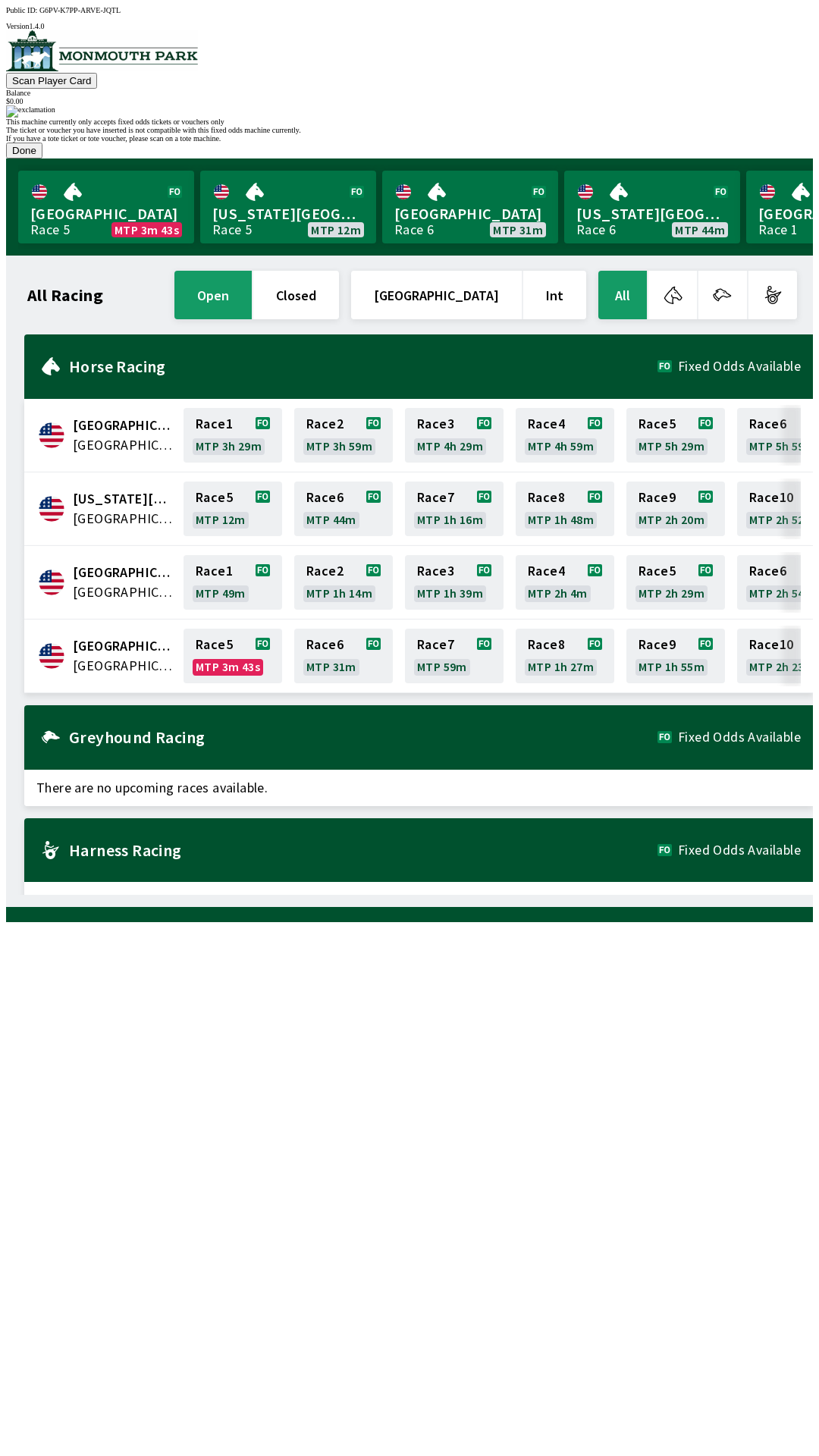
click at [42, 158] on button "Done" at bounding box center [24, 150] width 36 height 16
